Goal: Task Accomplishment & Management: Manage account settings

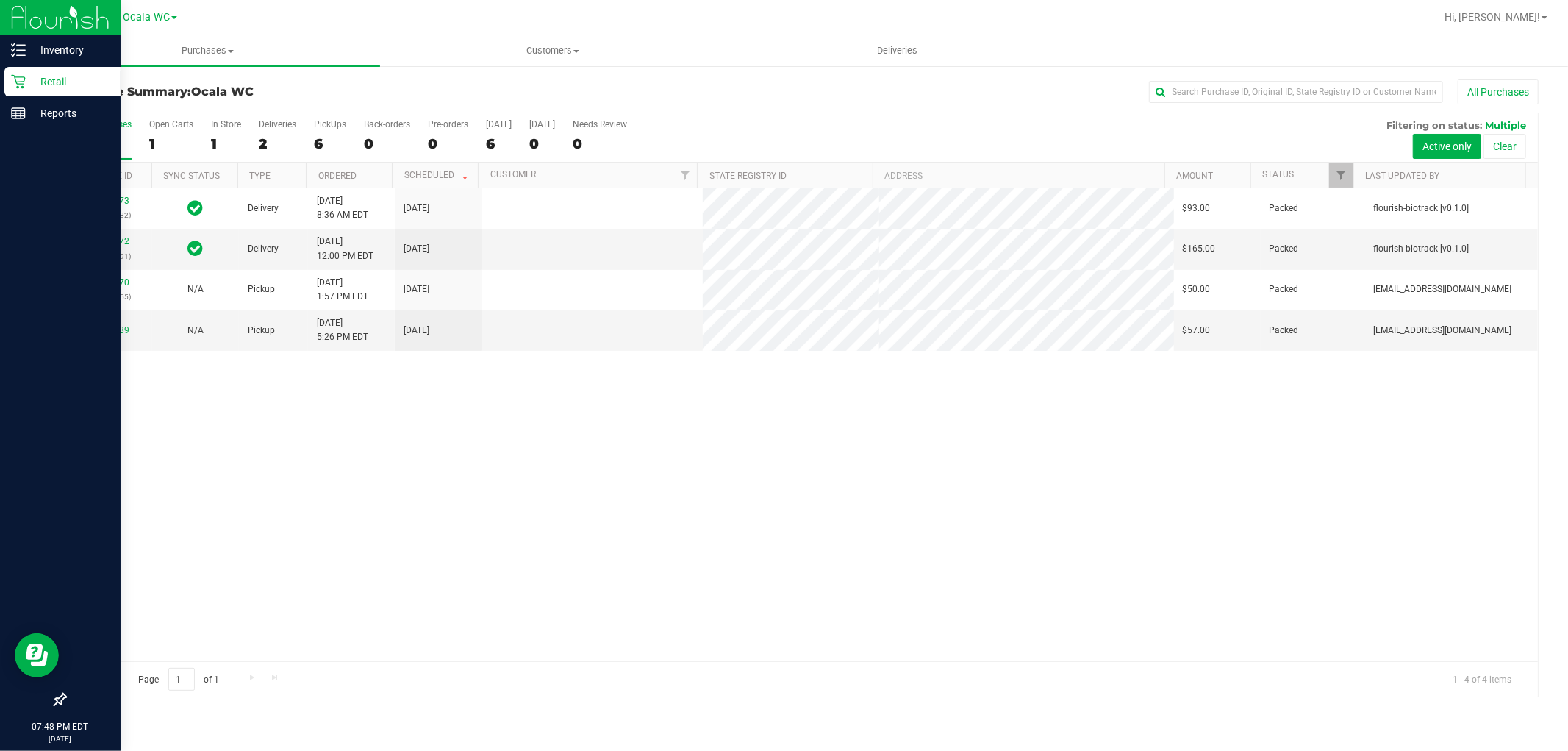
click at [30, 93] on div "Retail" at bounding box center [62, 81] width 116 height 29
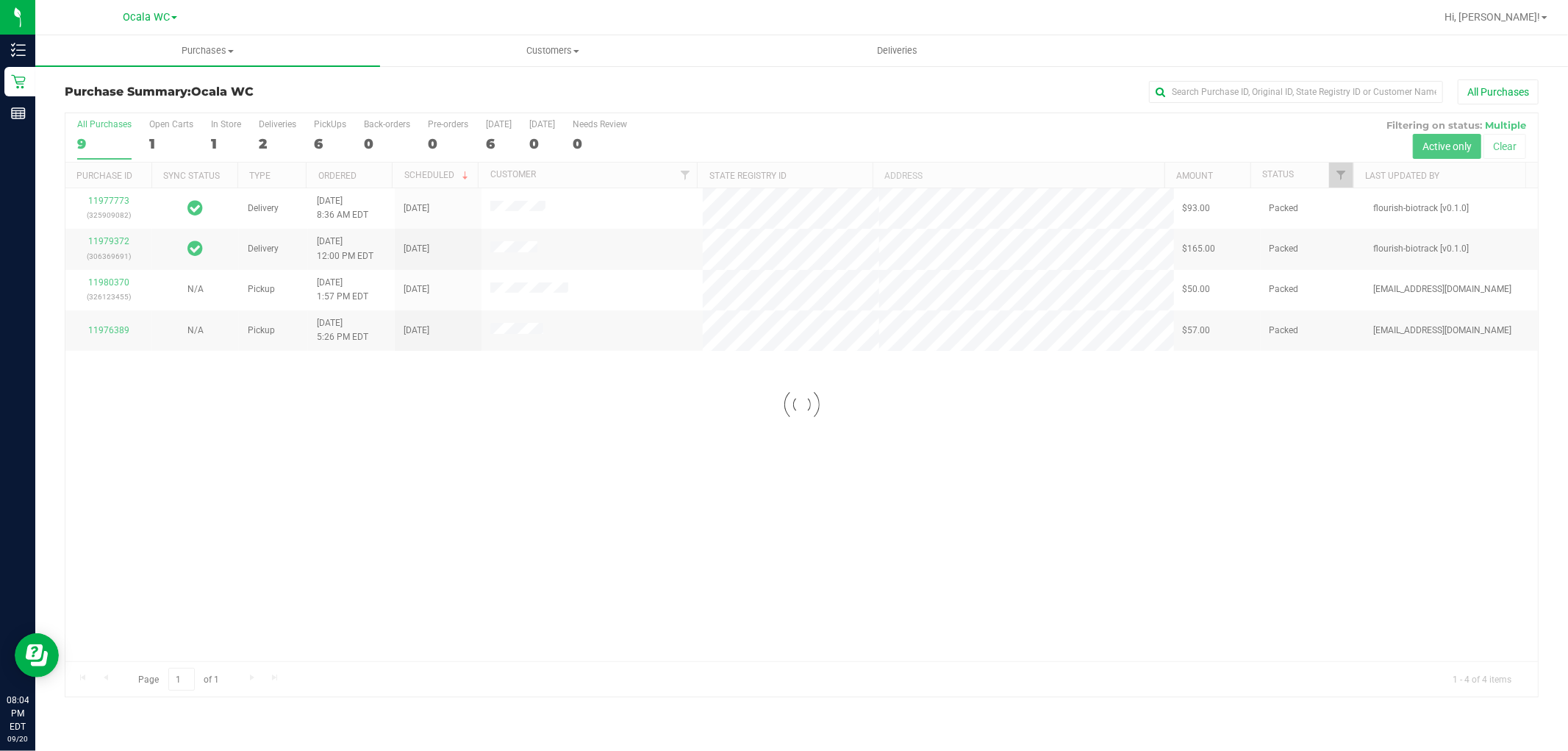
click at [530, 548] on div at bounding box center [801, 405] width 1473 height 584
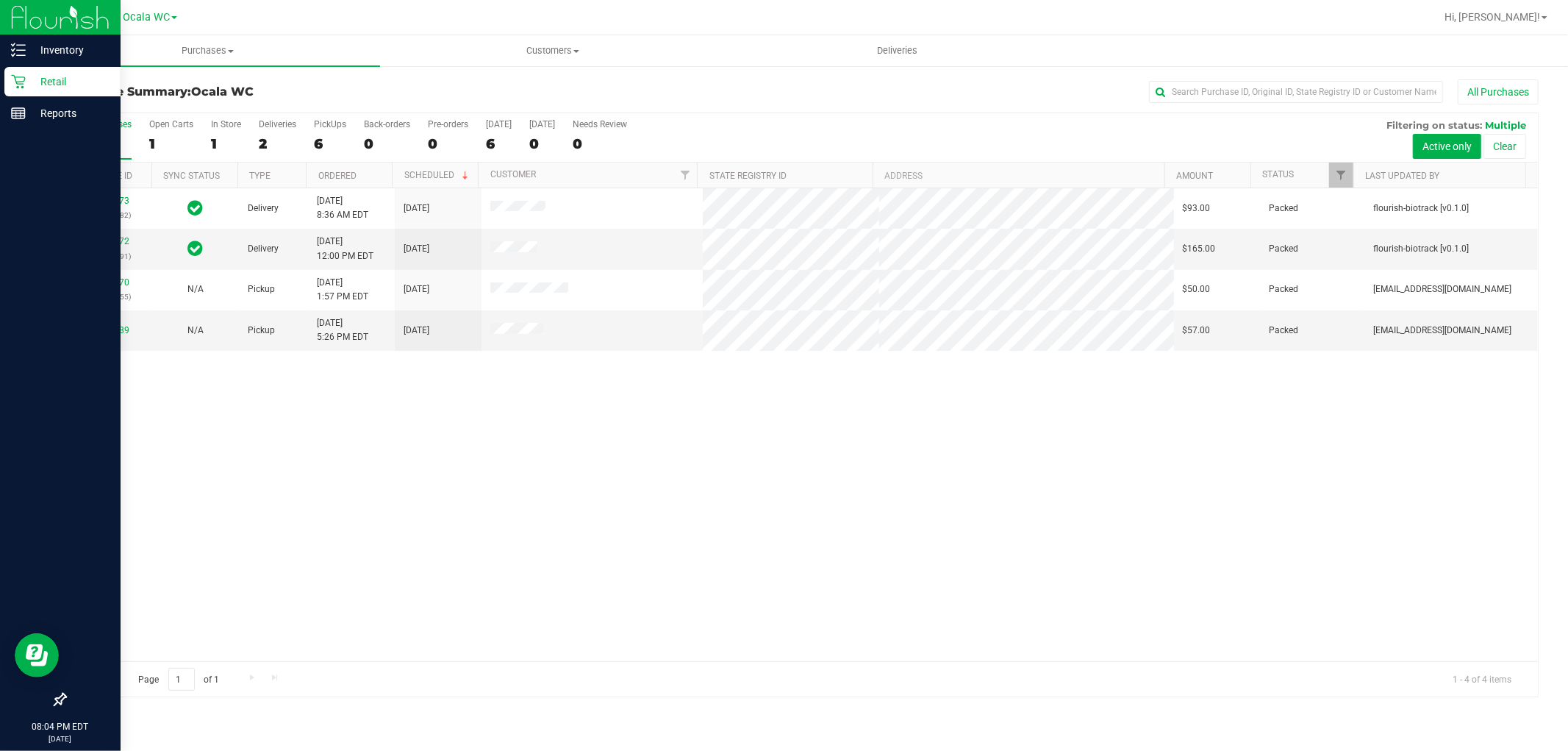
click at [32, 88] on p "Retail" at bounding box center [70, 81] width 88 height 18
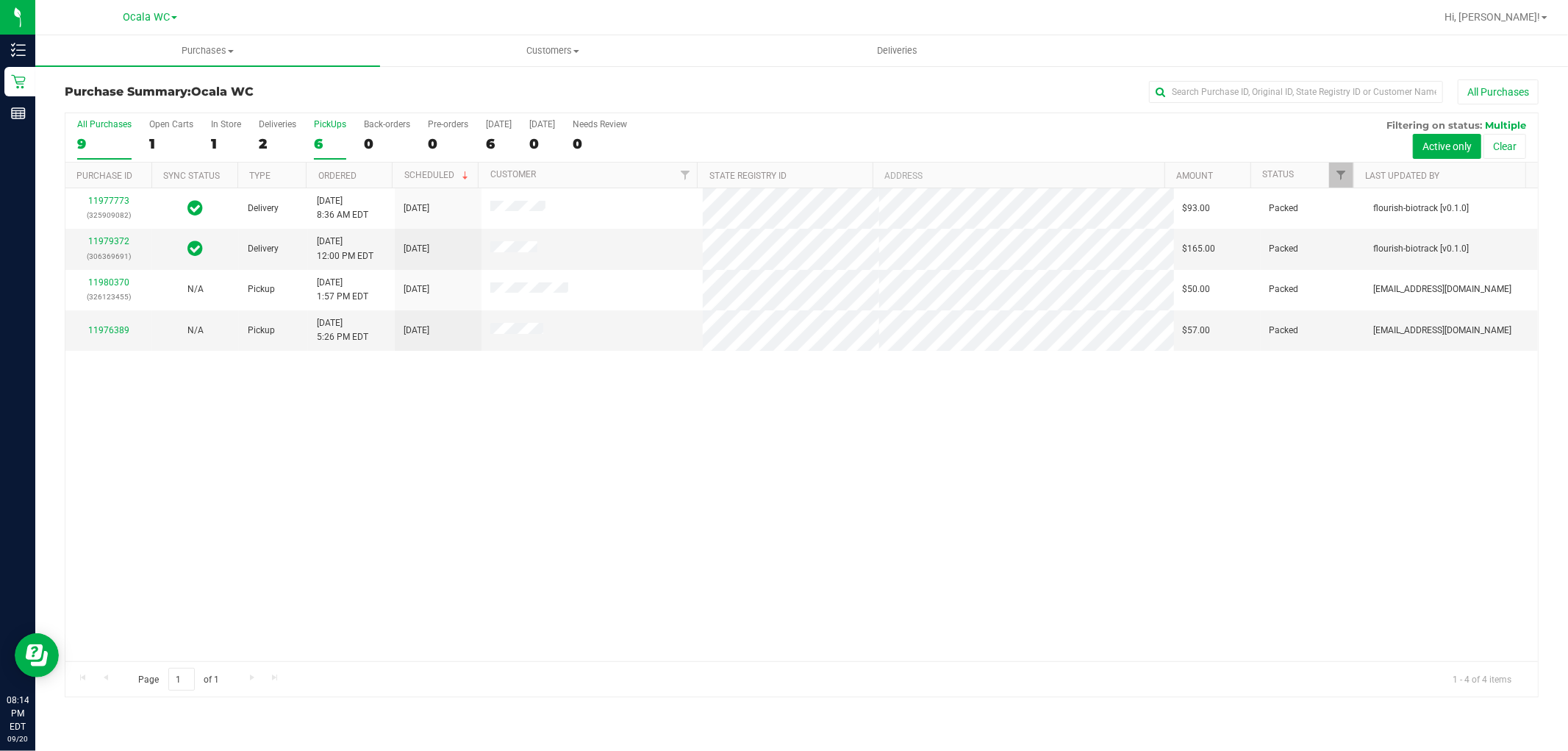
click at [320, 144] on div "6" at bounding box center [330, 144] width 32 height 17
click at [0, 0] on input "PickUps 6" at bounding box center [0, 0] width 0 height 0
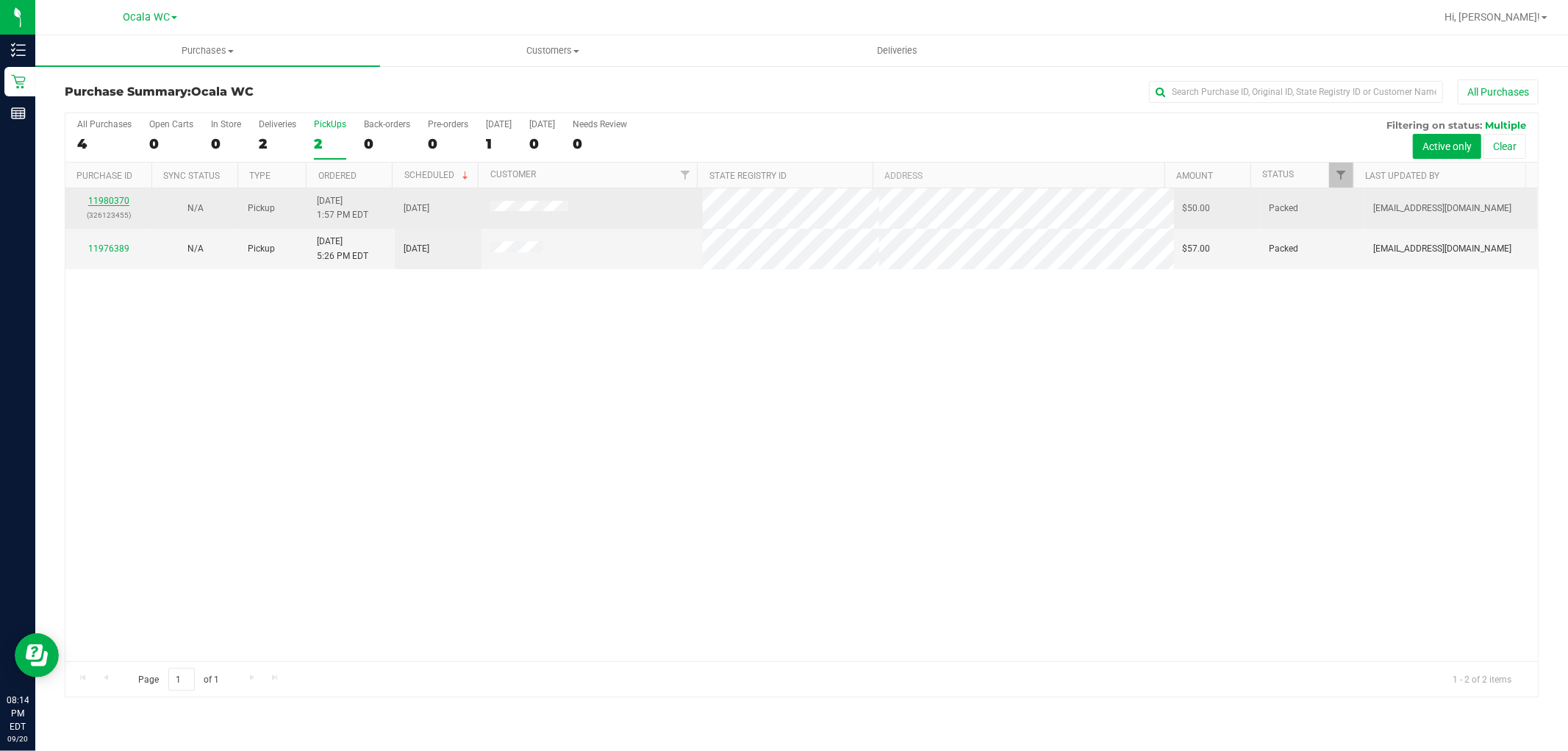
click at [117, 197] on link "11980370" at bounding box center [109, 200] width 41 height 10
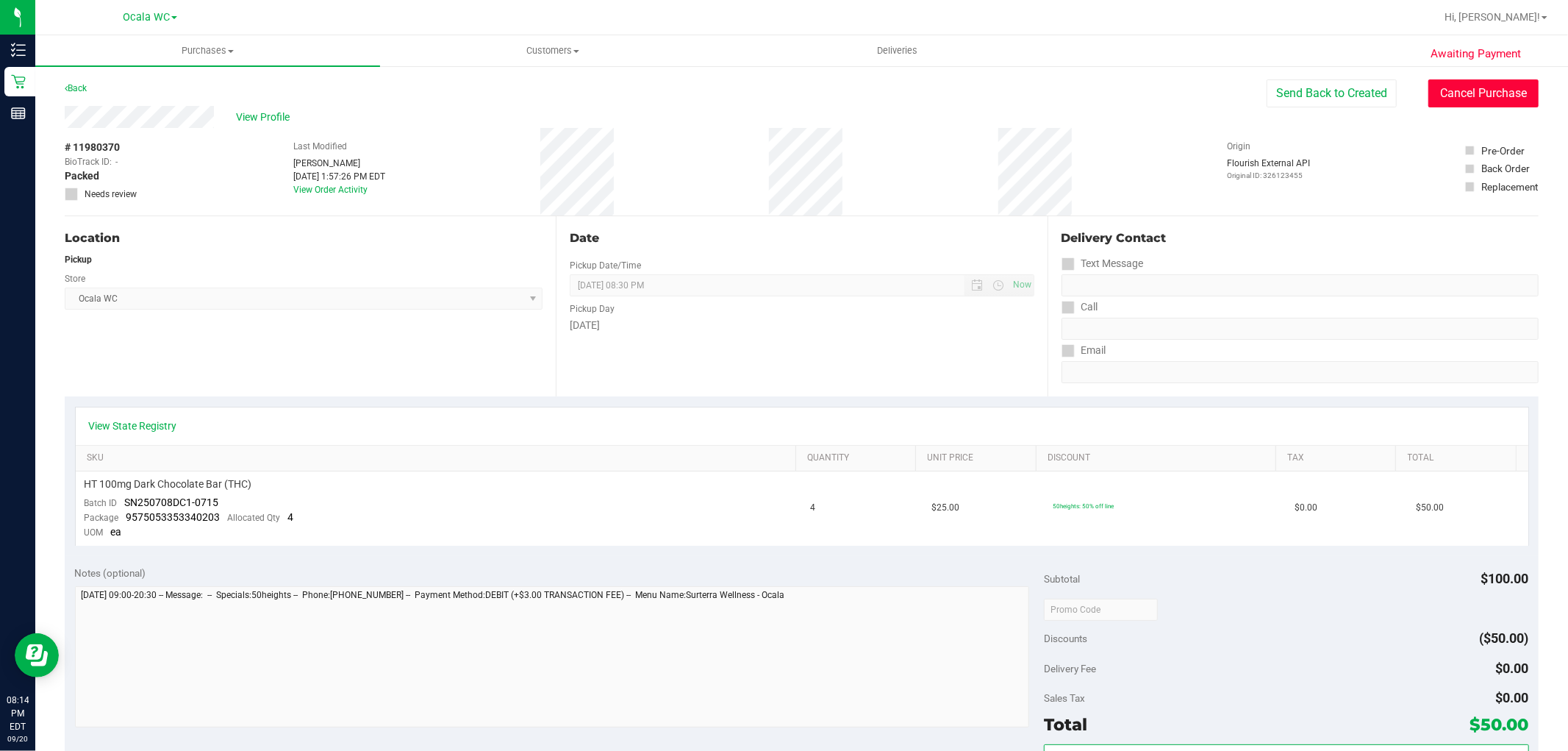
click at [1477, 104] on button "Cancel Purchase" at bounding box center [1484, 93] width 111 height 28
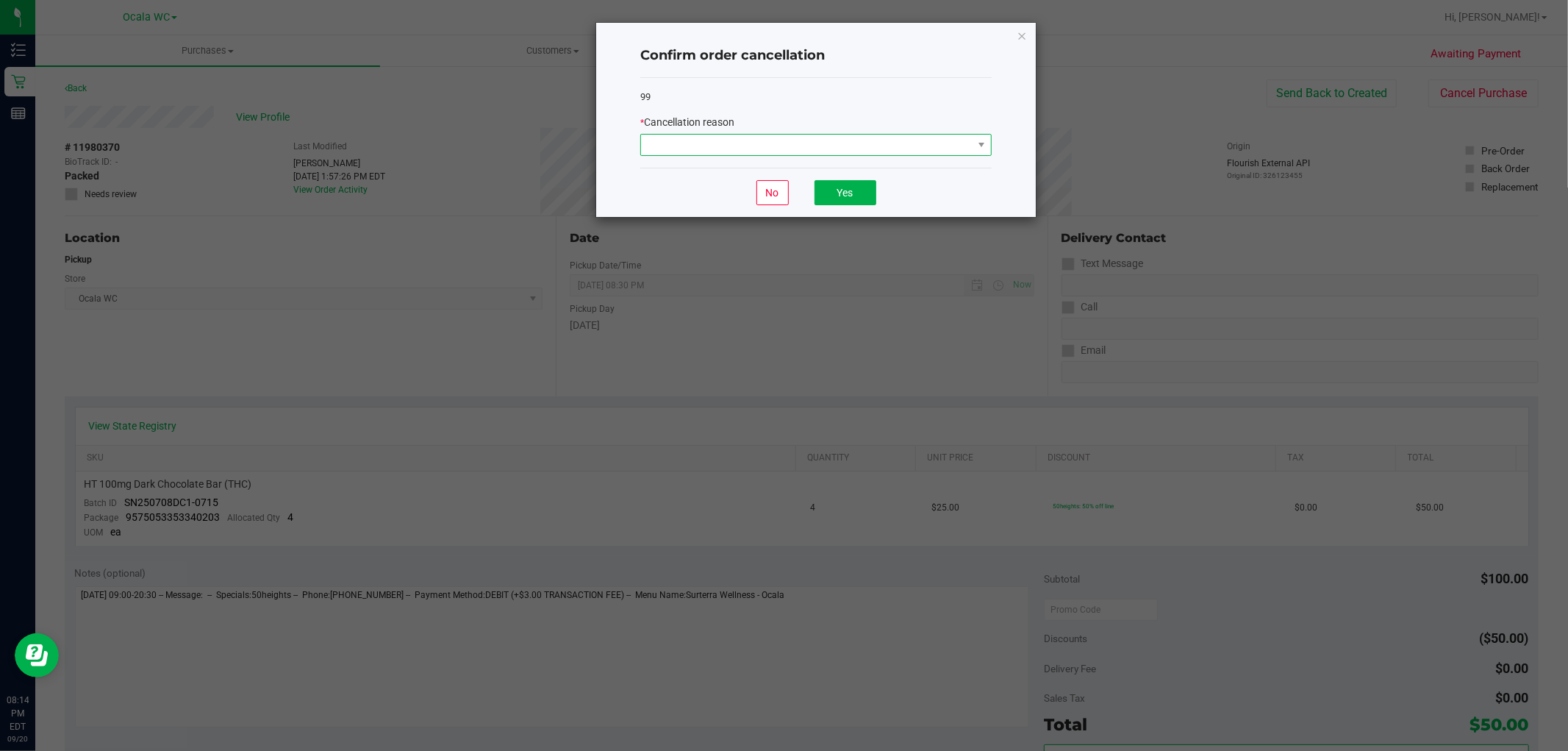
click at [714, 153] on span at bounding box center [807, 144] width 332 height 21
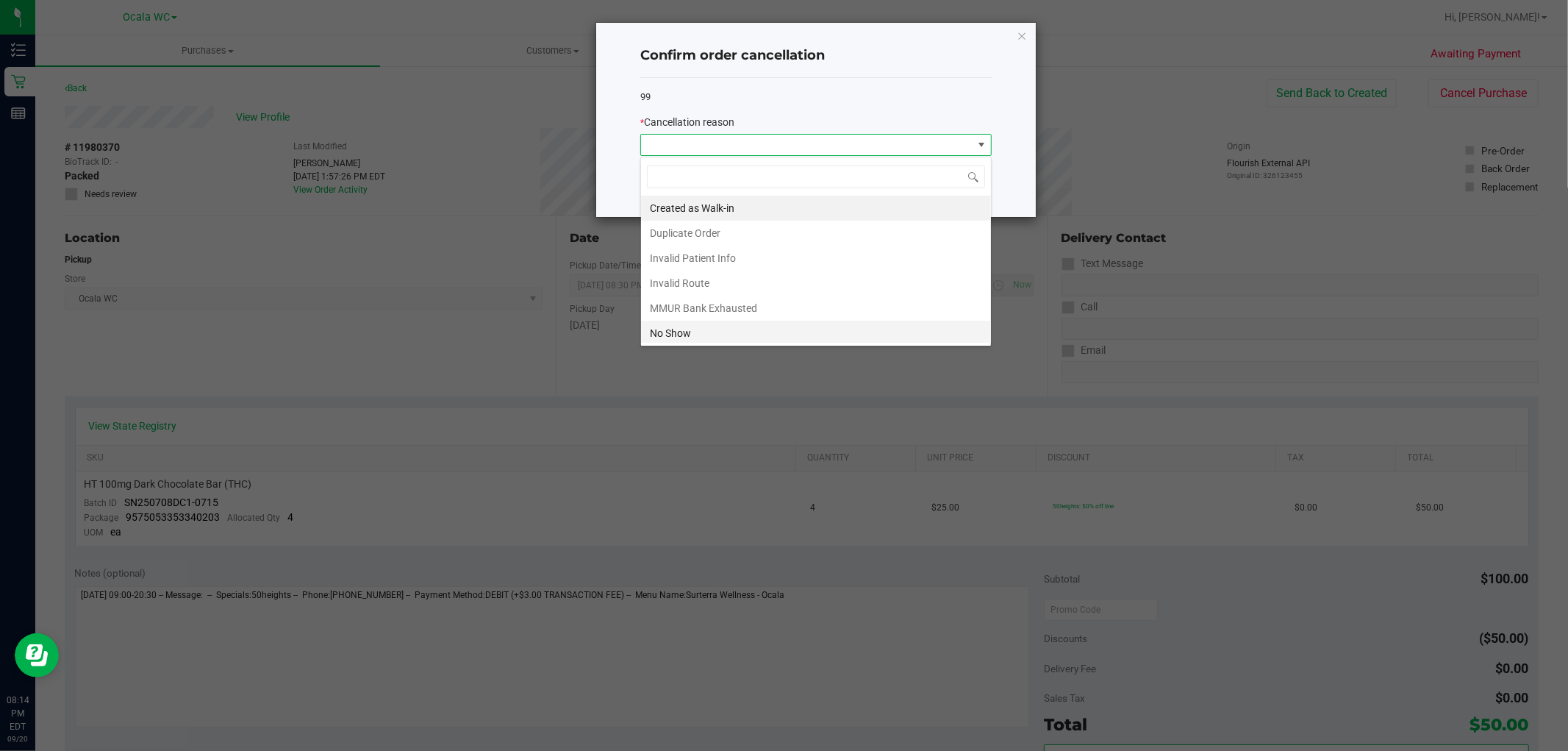
scroll to position [79, 0]
click at [703, 252] on li "No Show" at bounding box center [816, 255] width 350 height 25
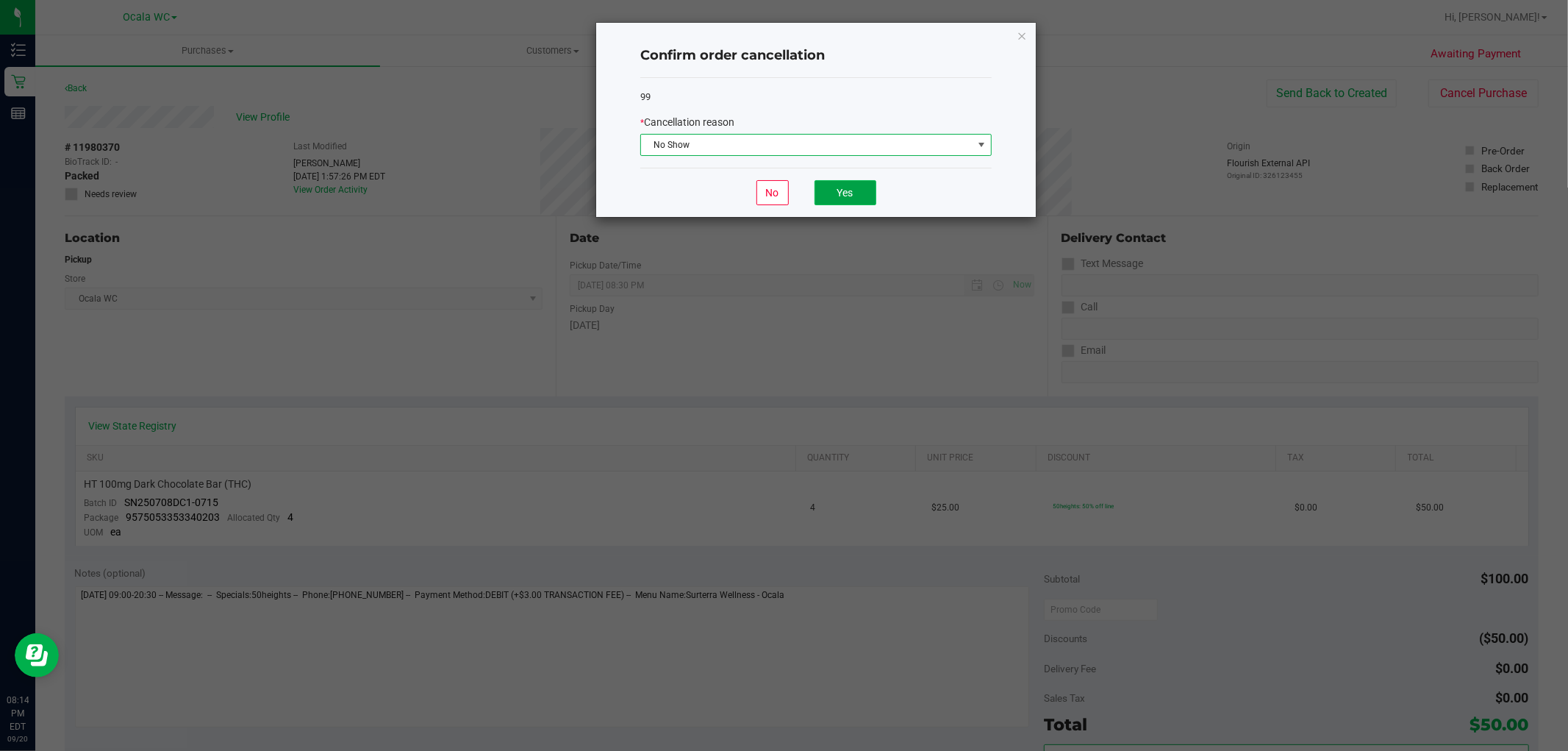
click at [871, 186] on button "Yes" at bounding box center [845, 193] width 61 height 25
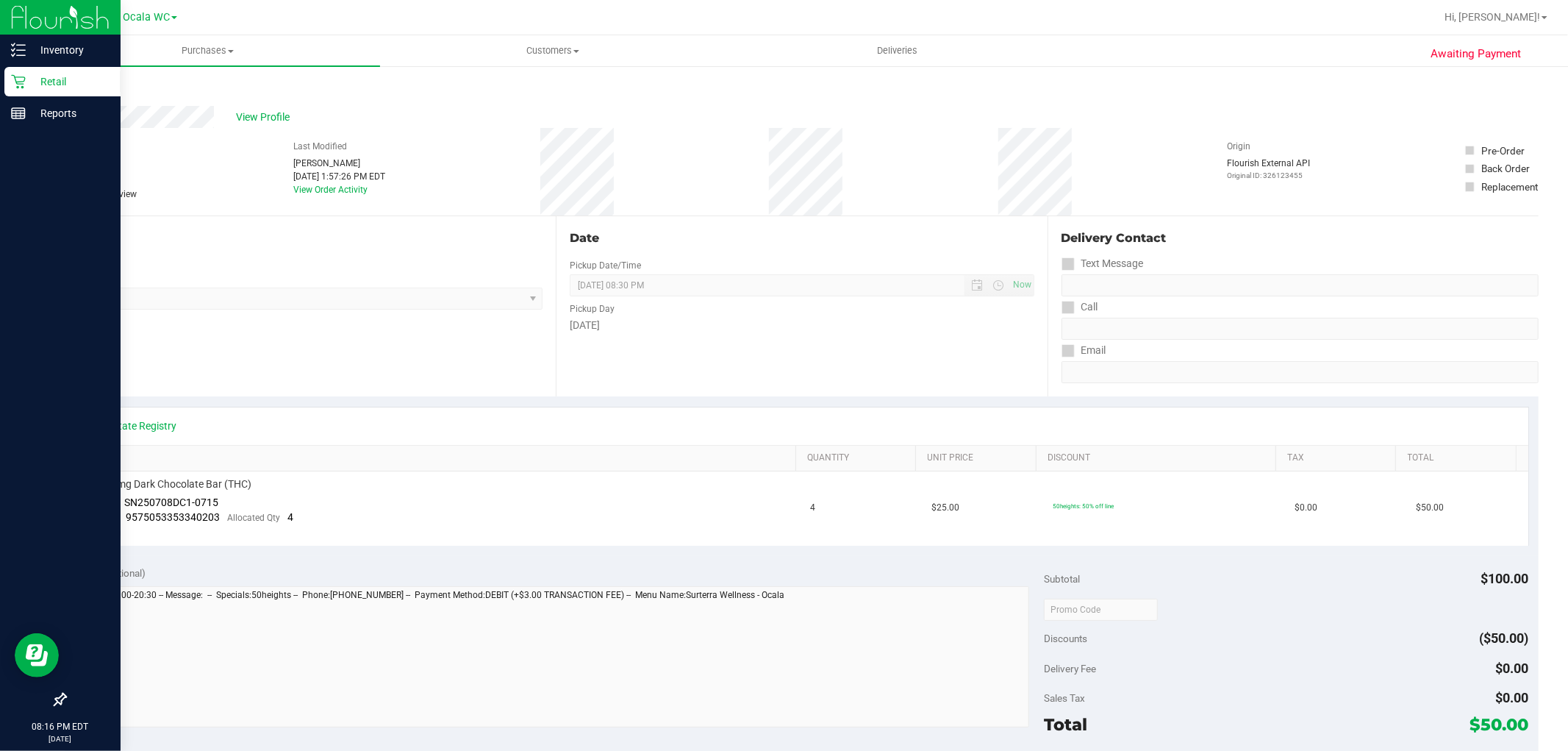
click at [41, 79] on p "Retail" at bounding box center [70, 81] width 88 height 18
